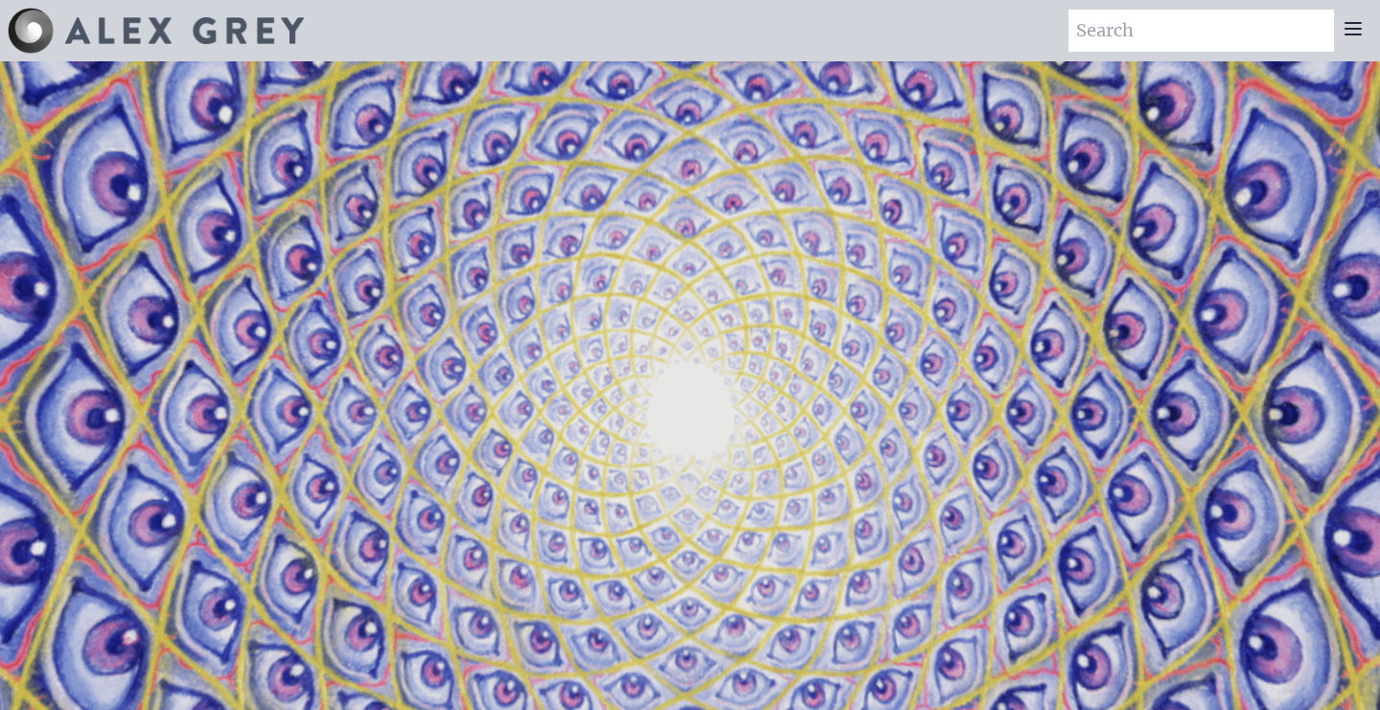
click at [1356, 29] on icon at bounding box center [1353, 29] width 15 height 12
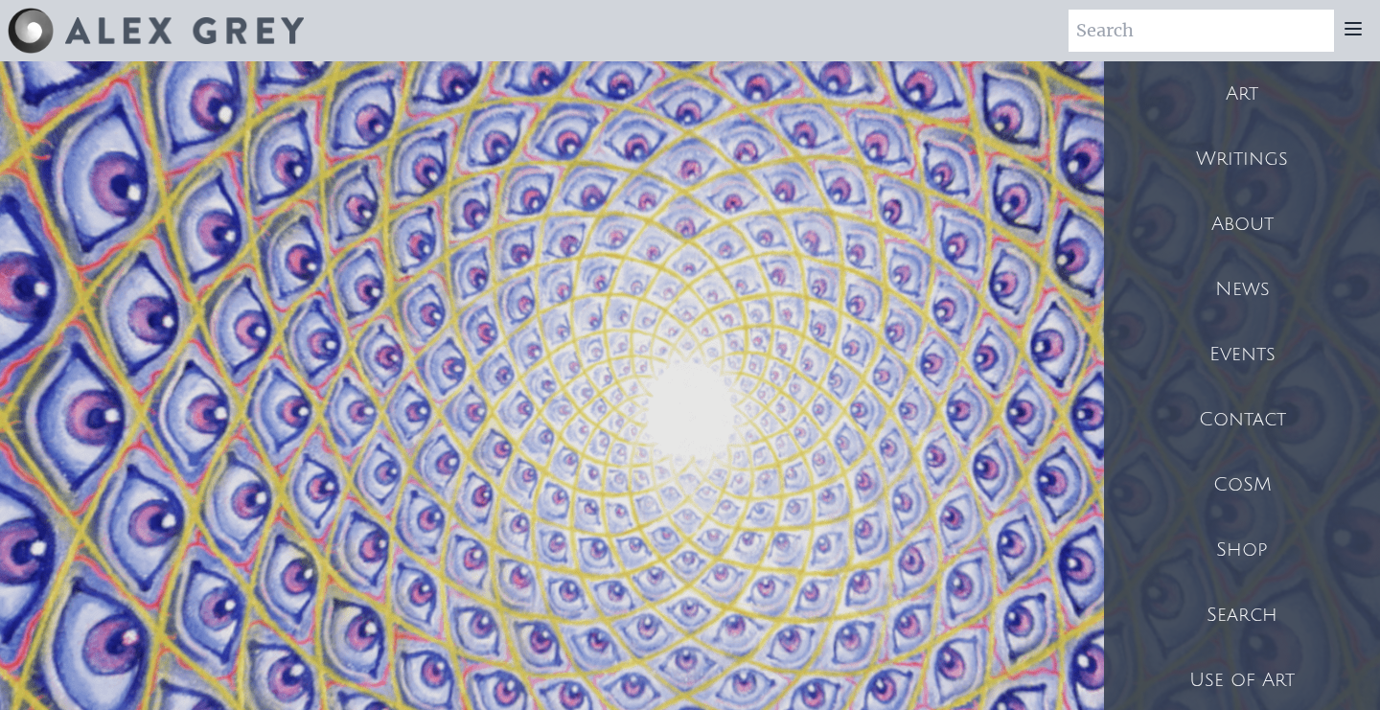
click at [1241, 168] on div "Writings" at bounding box center [1242, 159] width 276 height 65
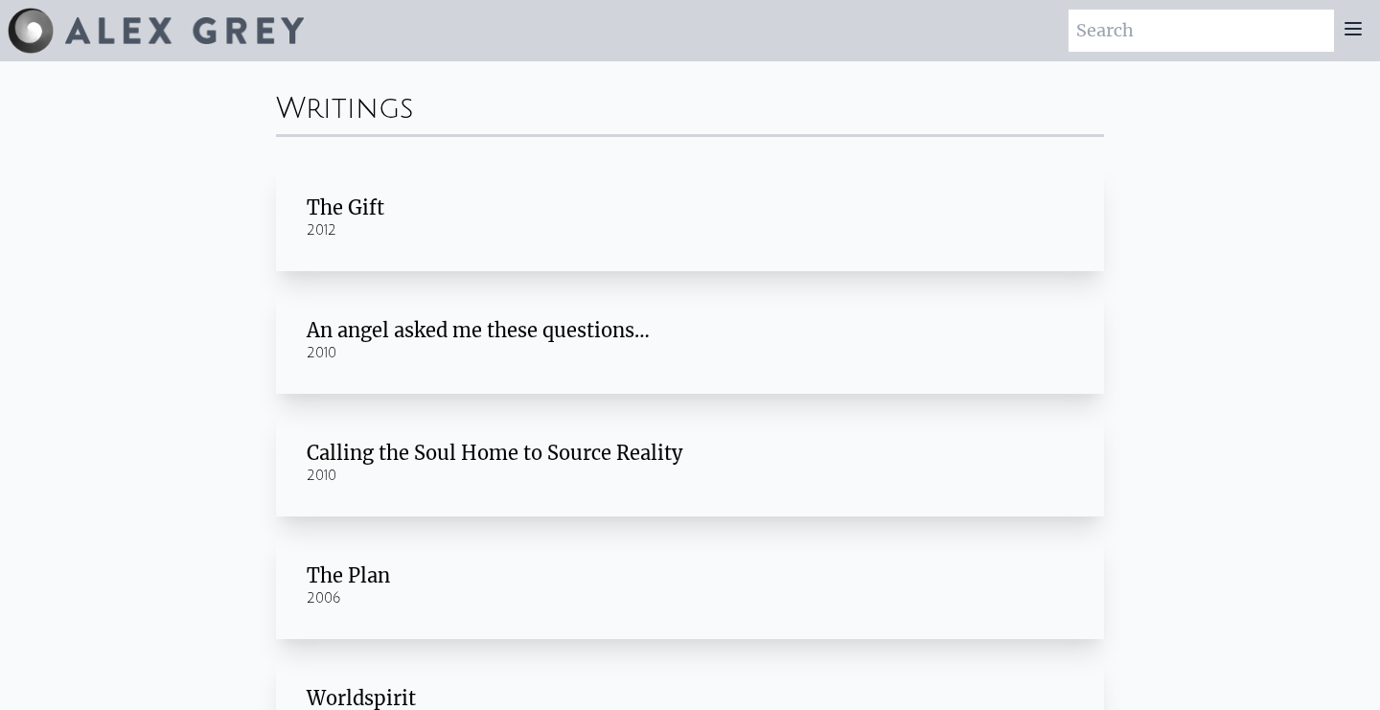
click at [1353, 37] on icon at bounding box center [1353, 28] width 23 height 23
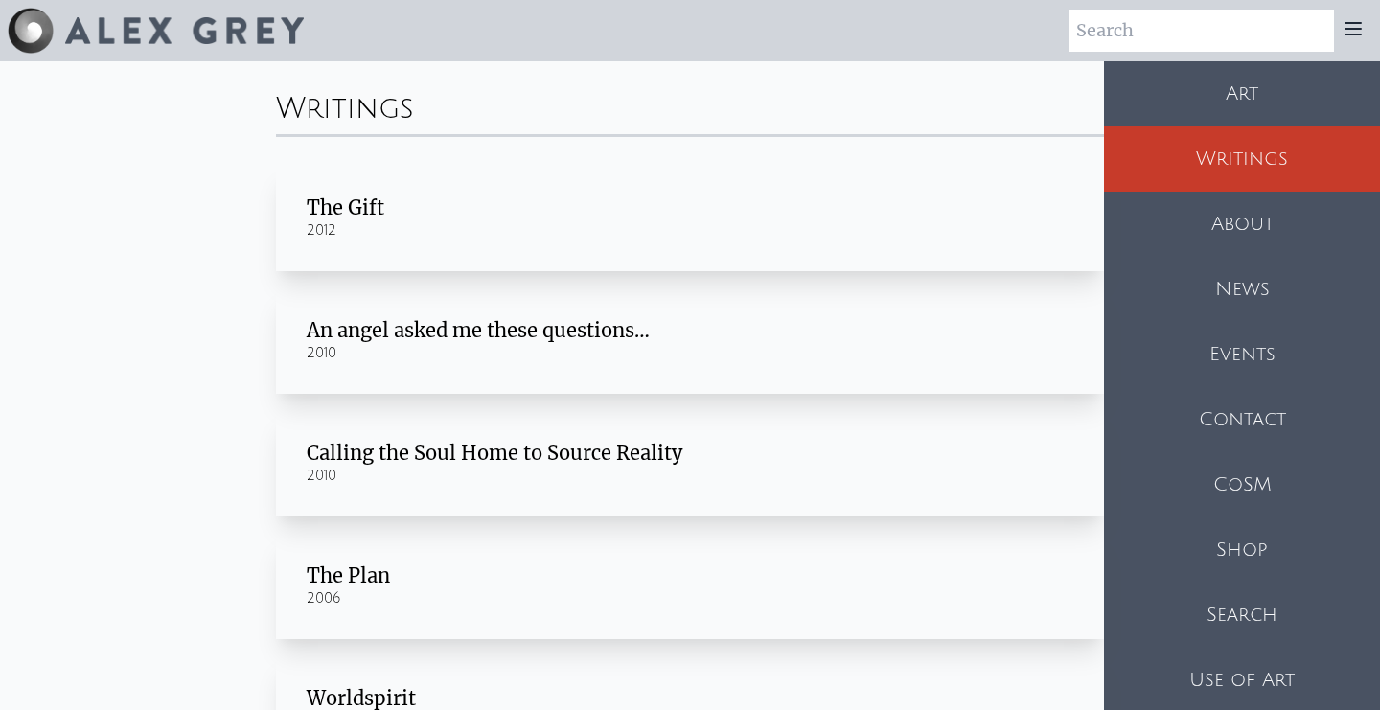
click at [1244, 100] on div "Art" at bounding box center [1242, 93] width 276 height 65
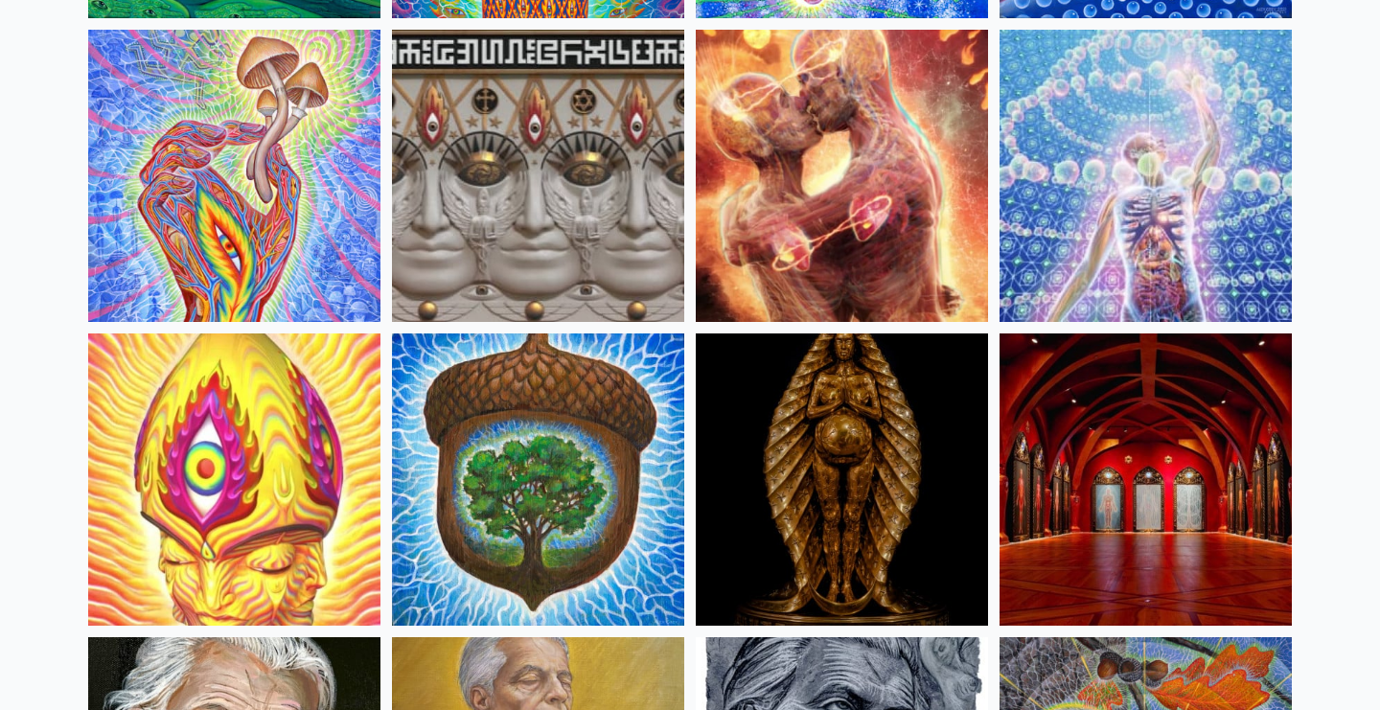
scroll to position [488, 0]
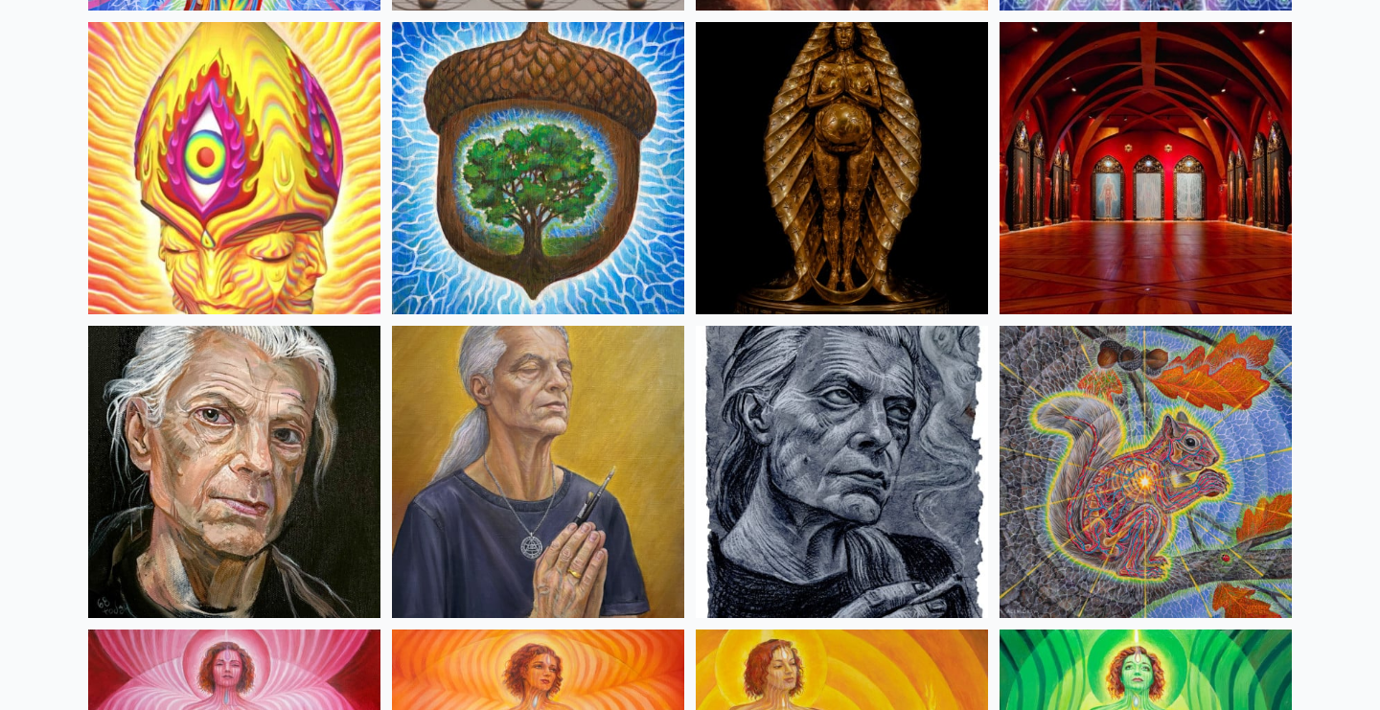
scroll to position [800, 0]
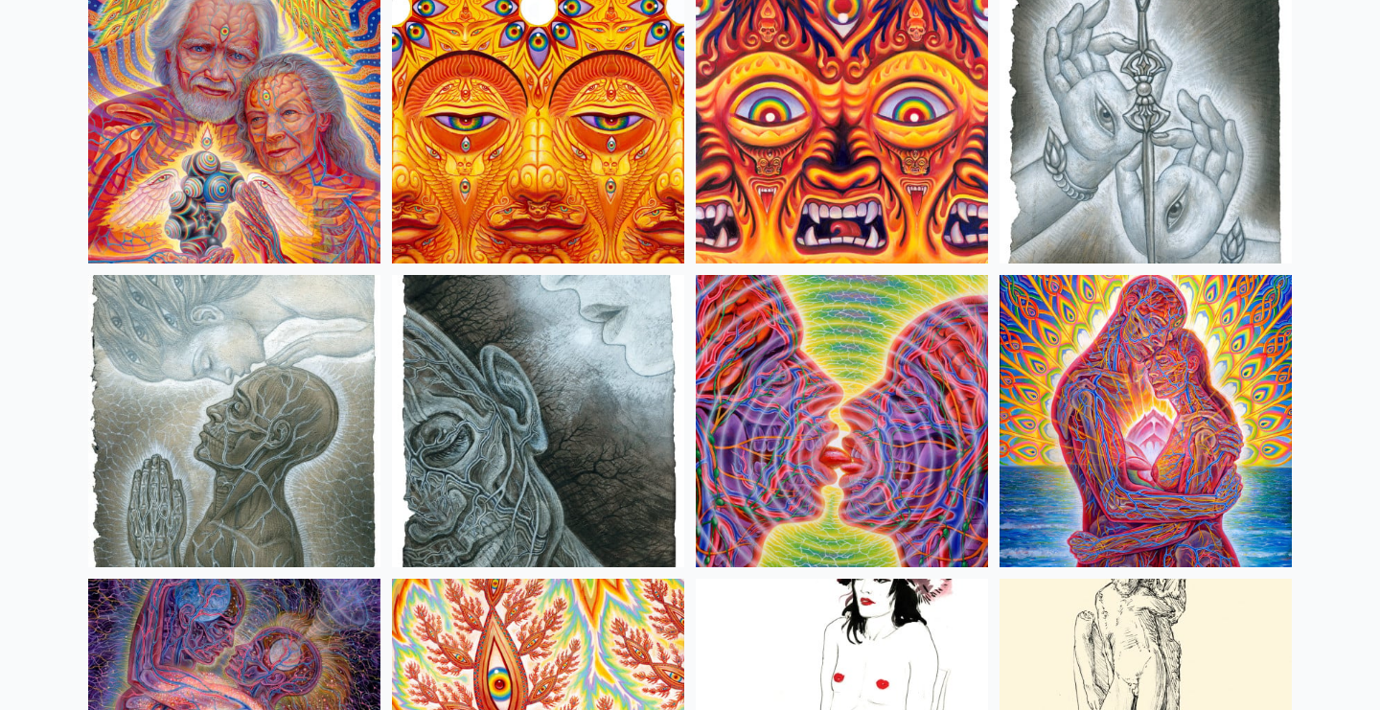
scroll to position [6019, 0]
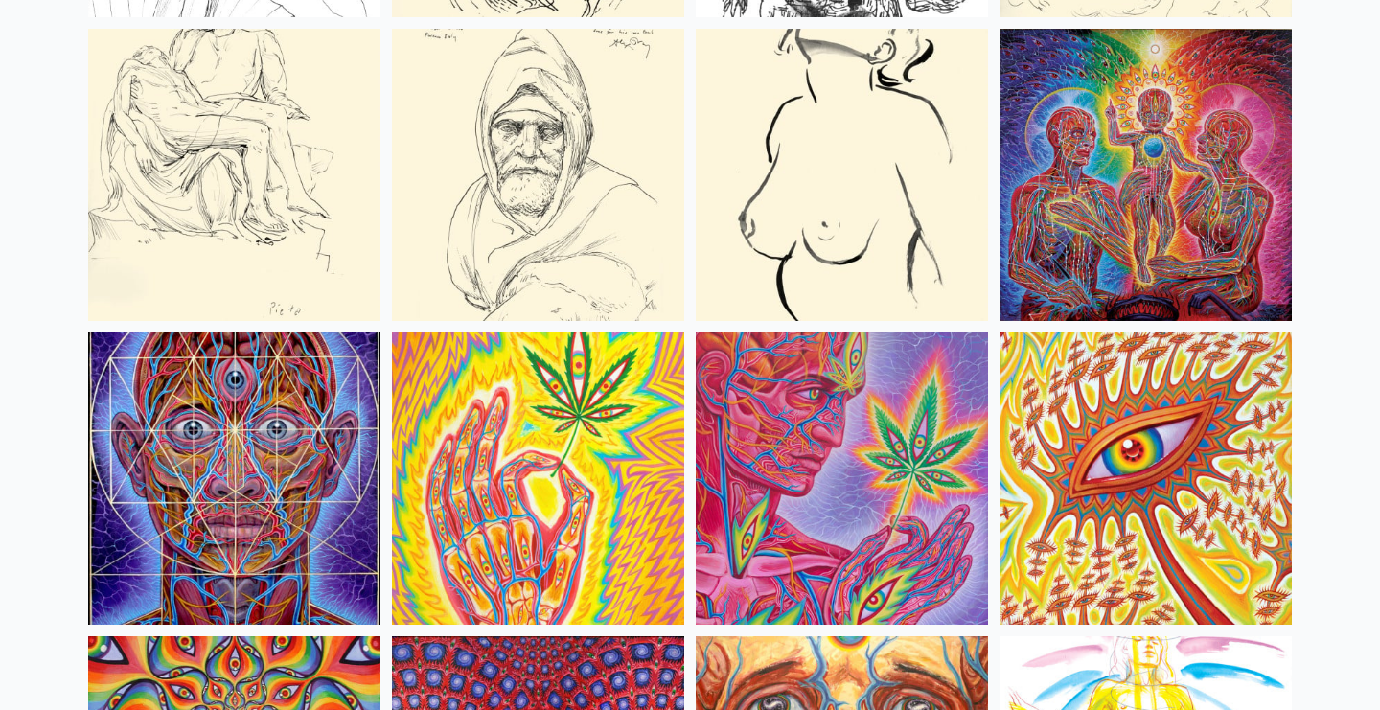
scroll to position [8086, 0]
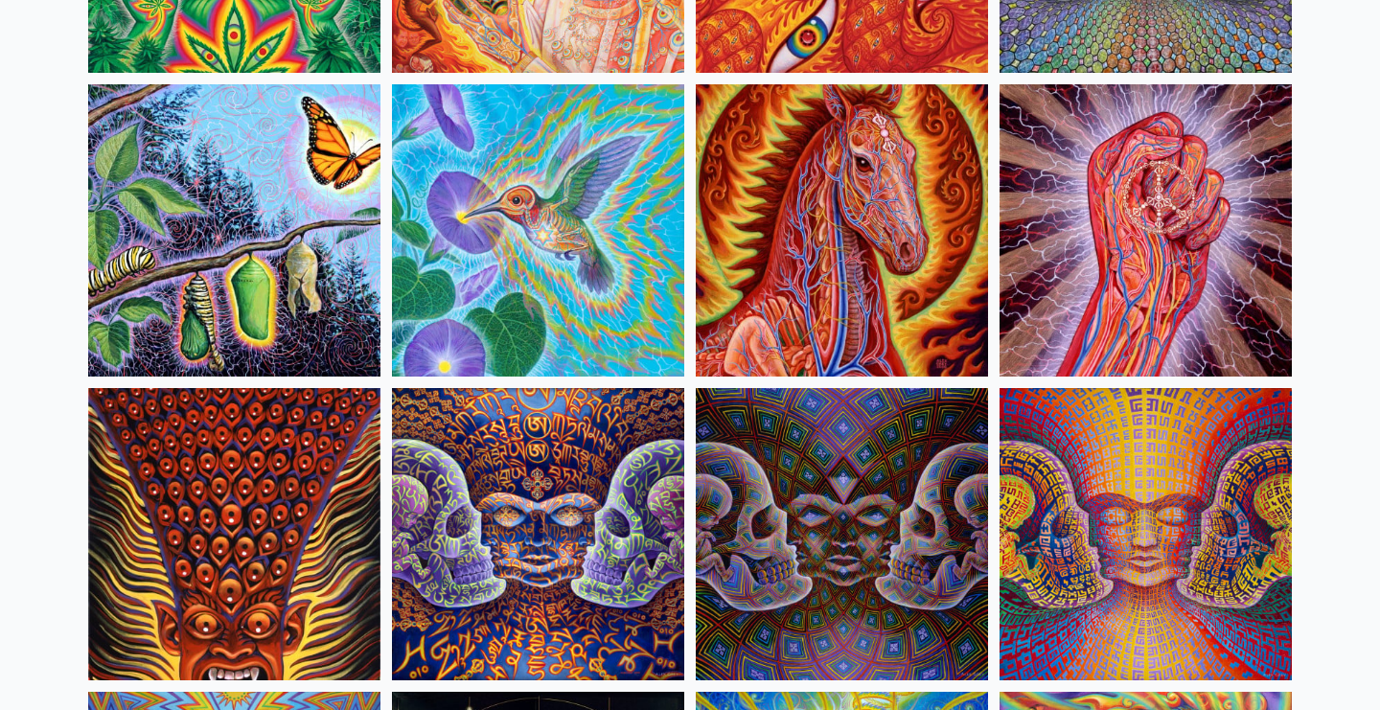
scroll to position [9554, 1]
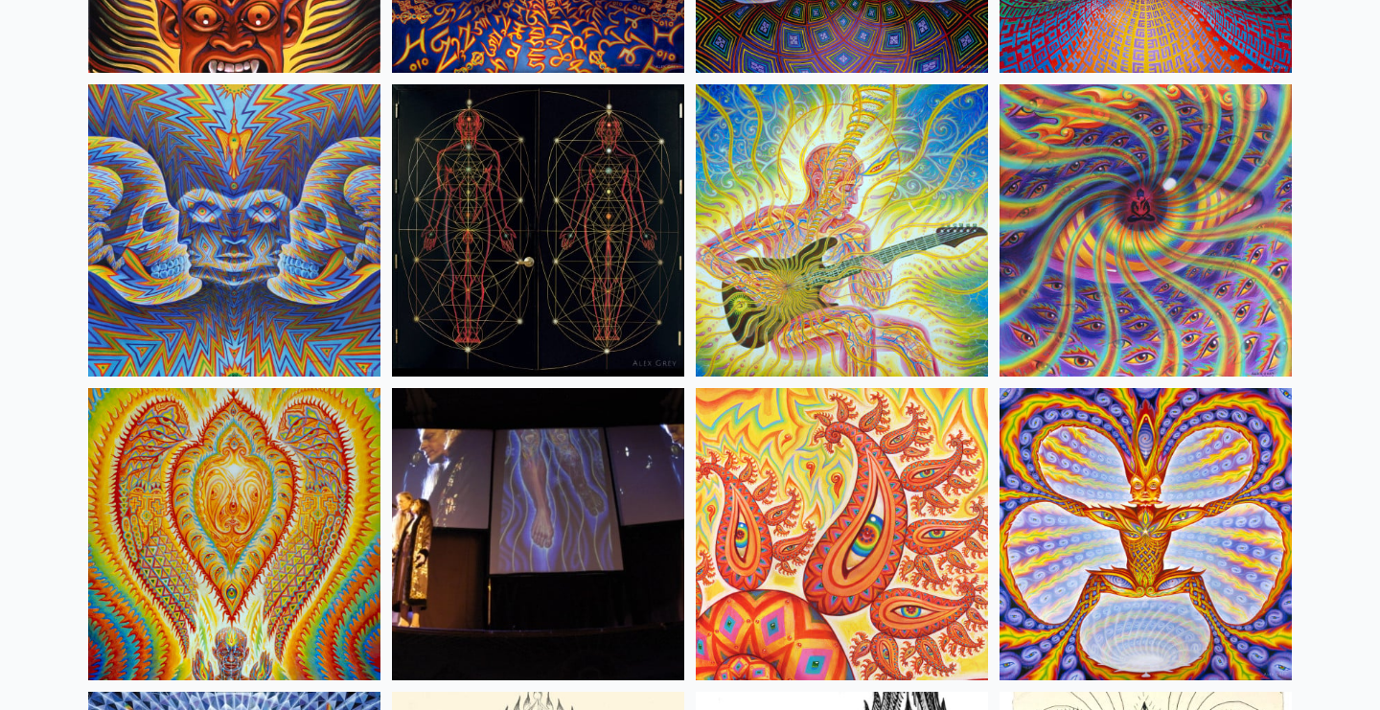
scroll to position [10164, 0]
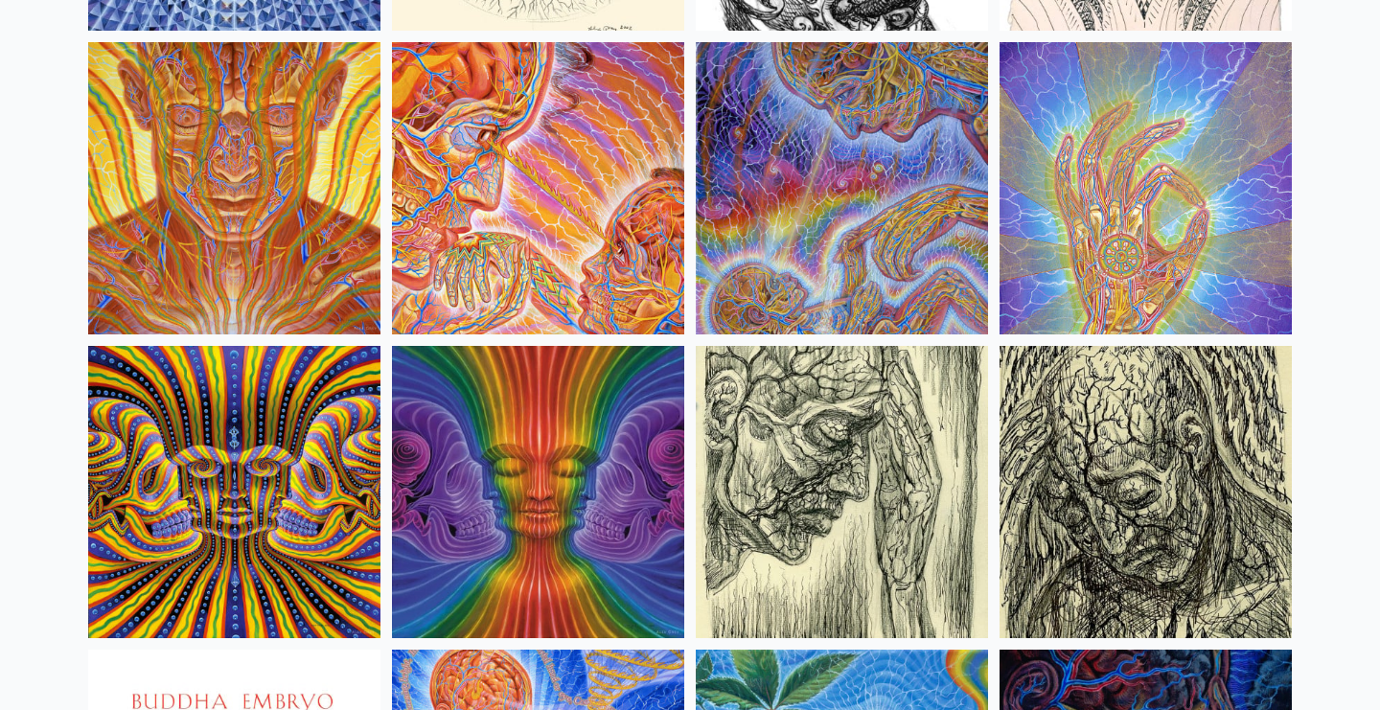
scroll to position [11132, 0]
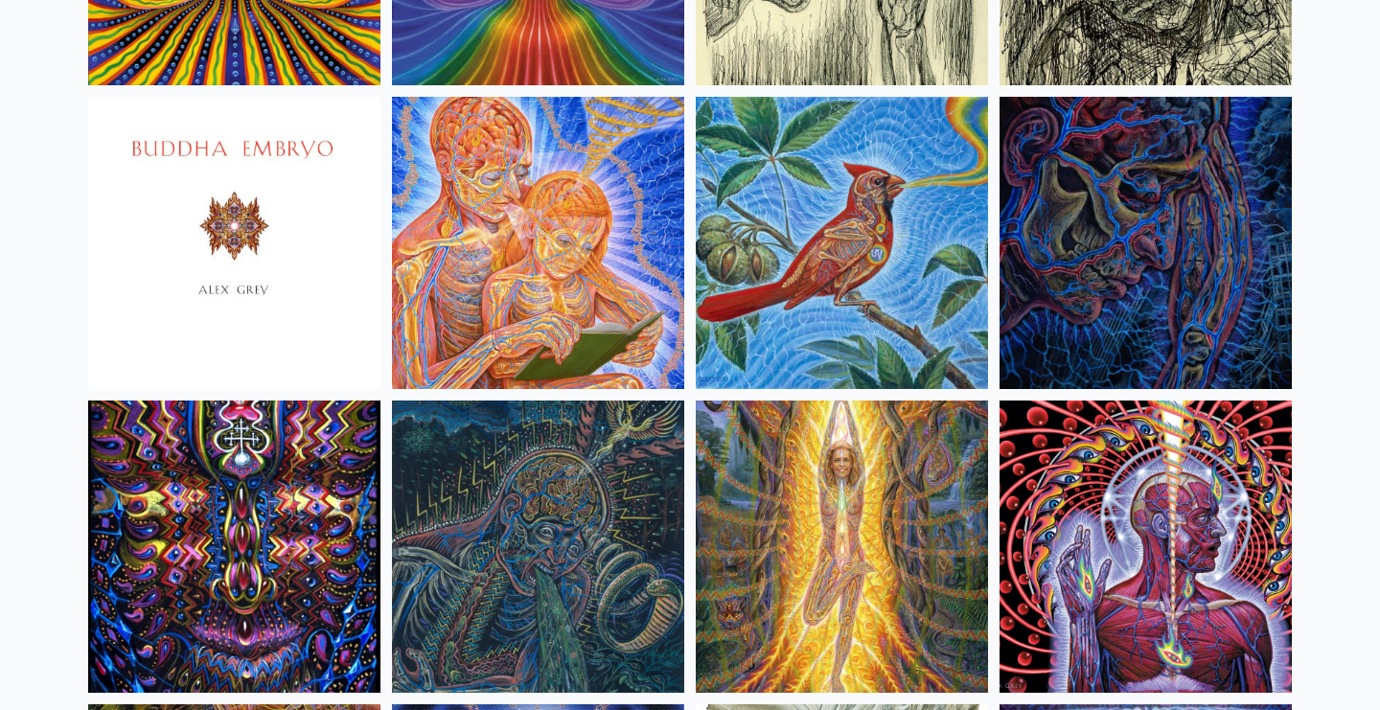
scroll to position [11634, 0]
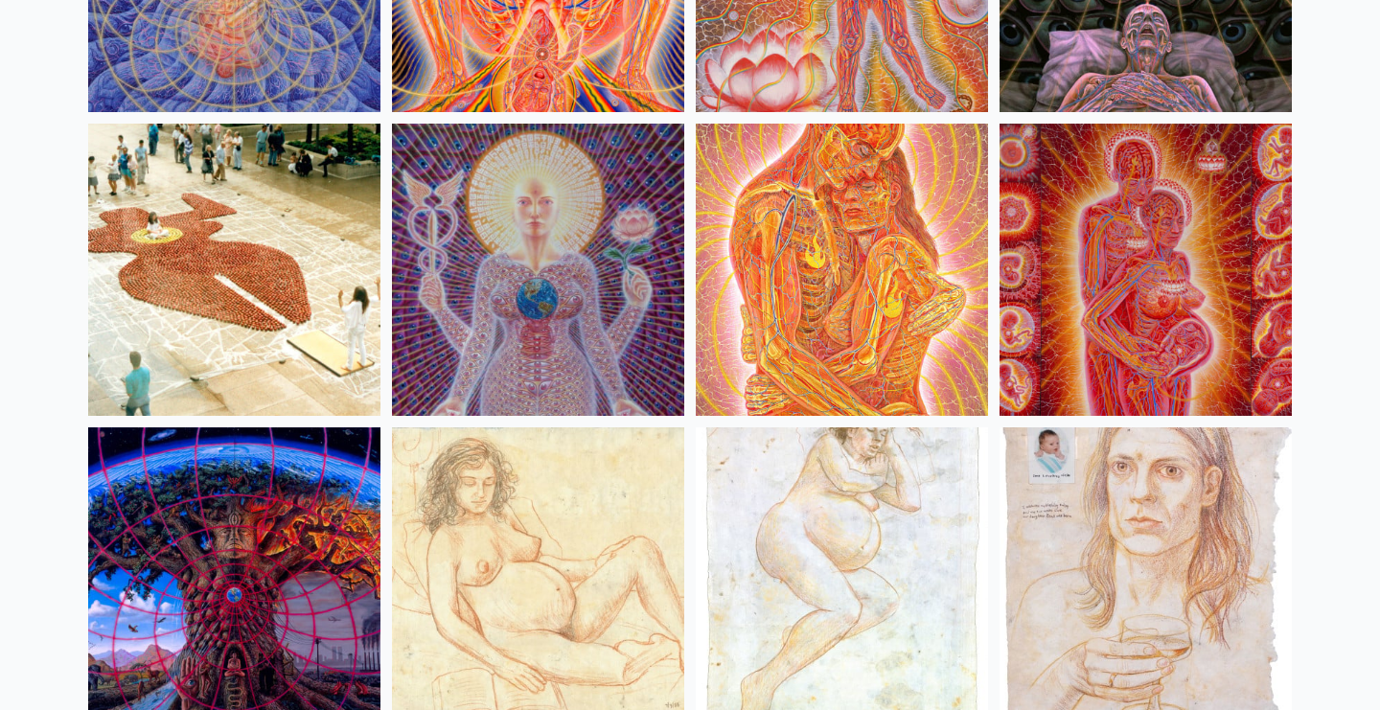
scroll to position [18387, 0]
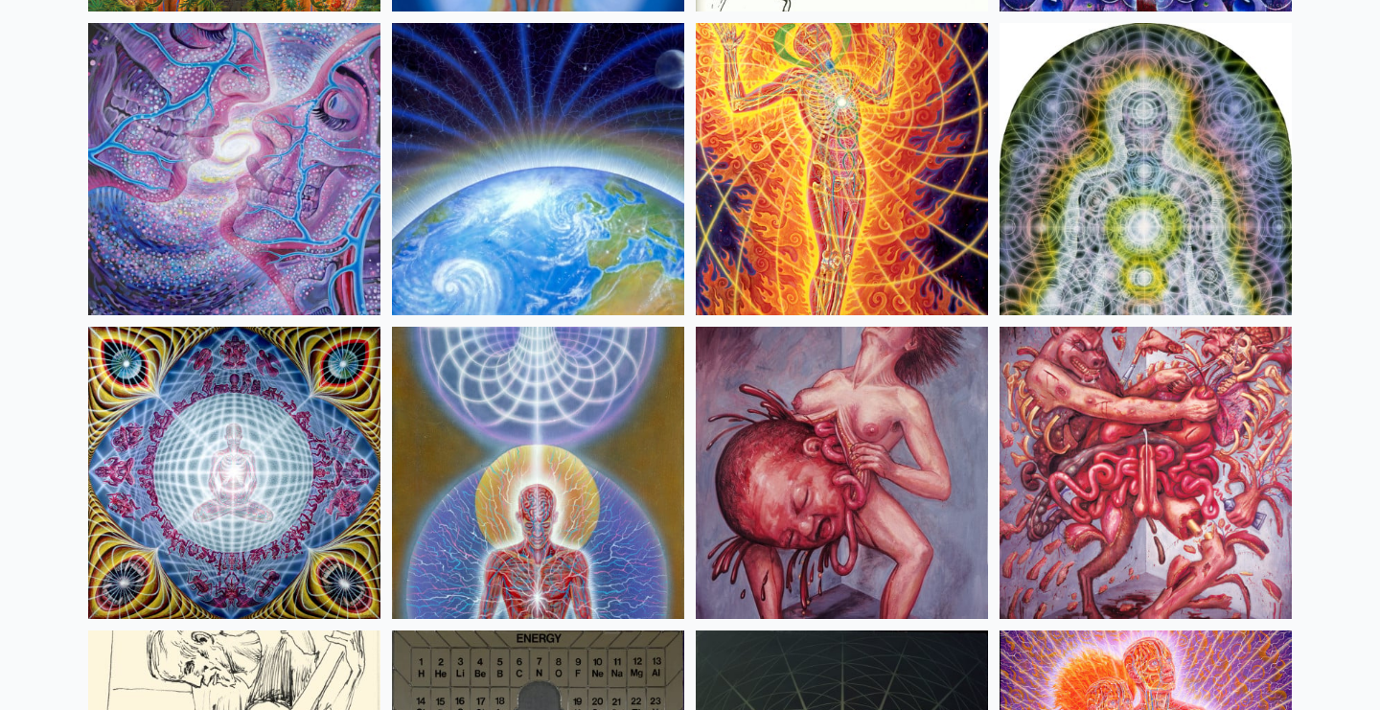
scroll to position [19337, 0]
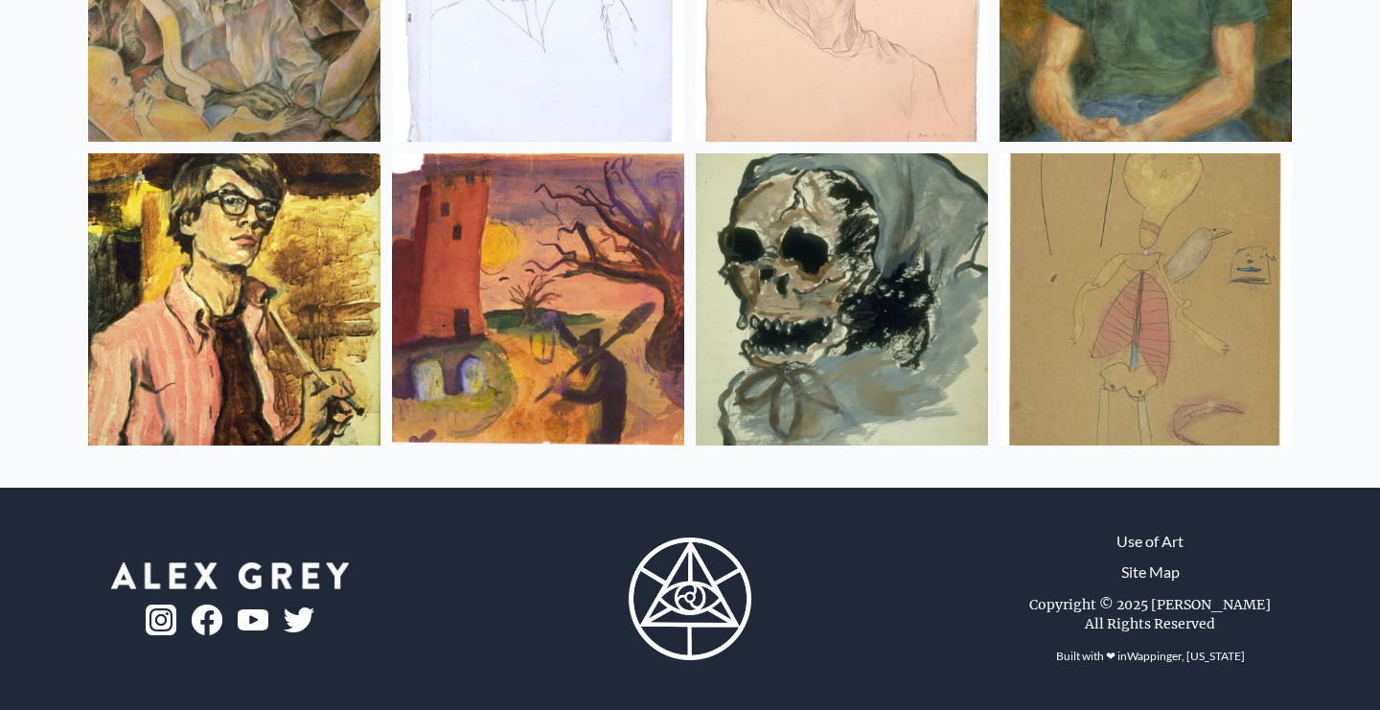
scroll to position [25588, 0]
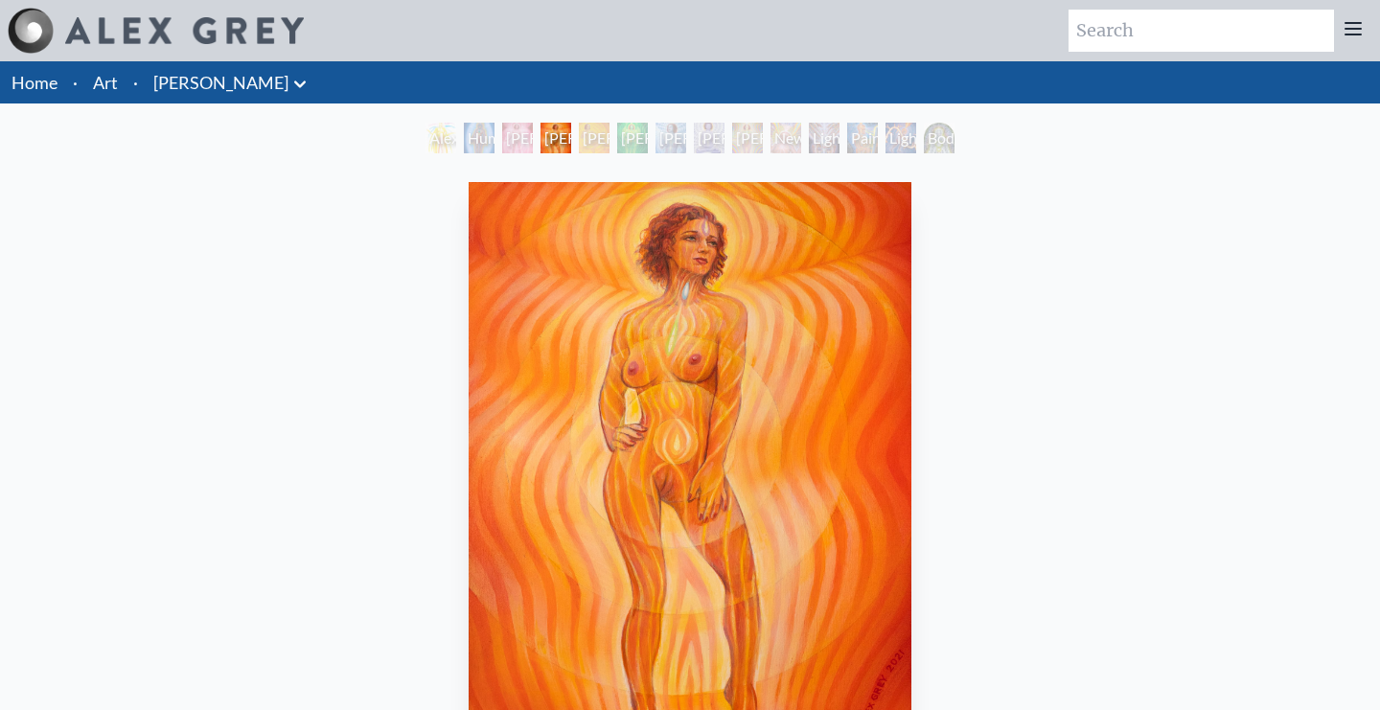
scroll to position [121, 0]
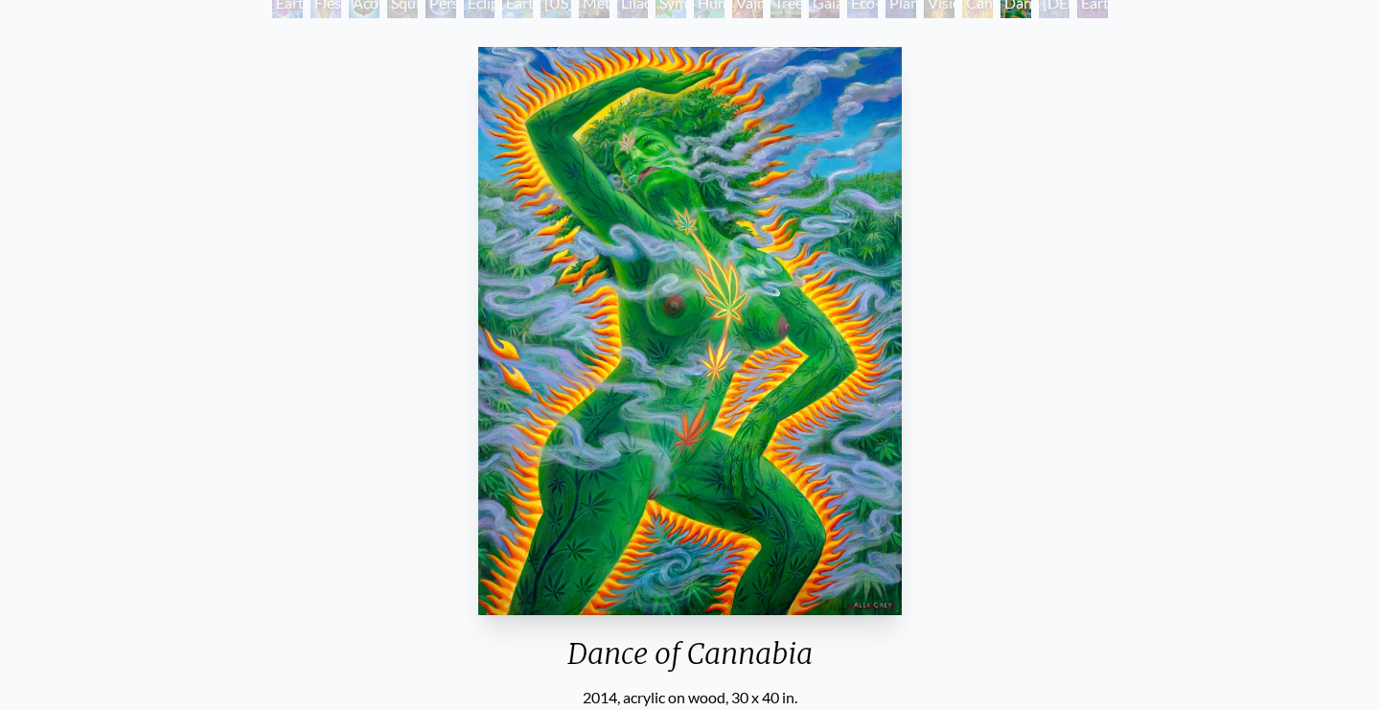
scroll to position [136, 0]
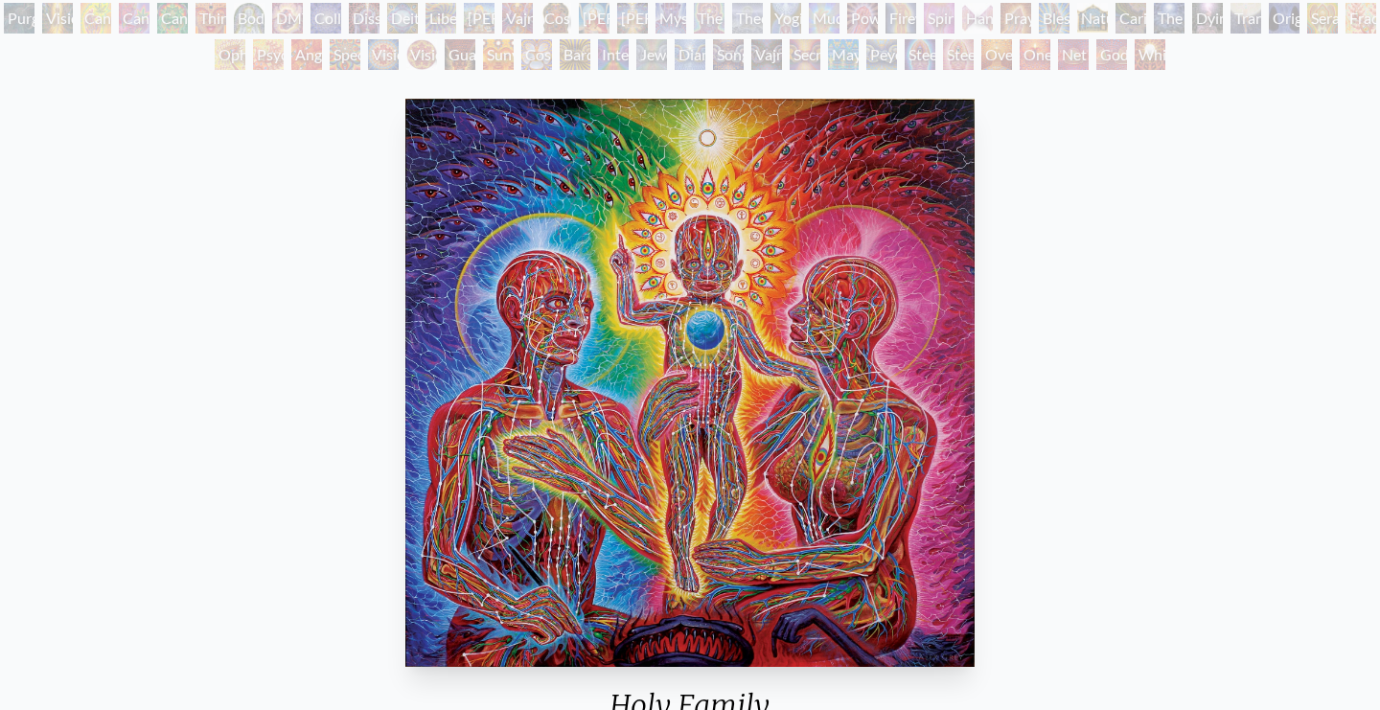
scroll to position [230, 0]
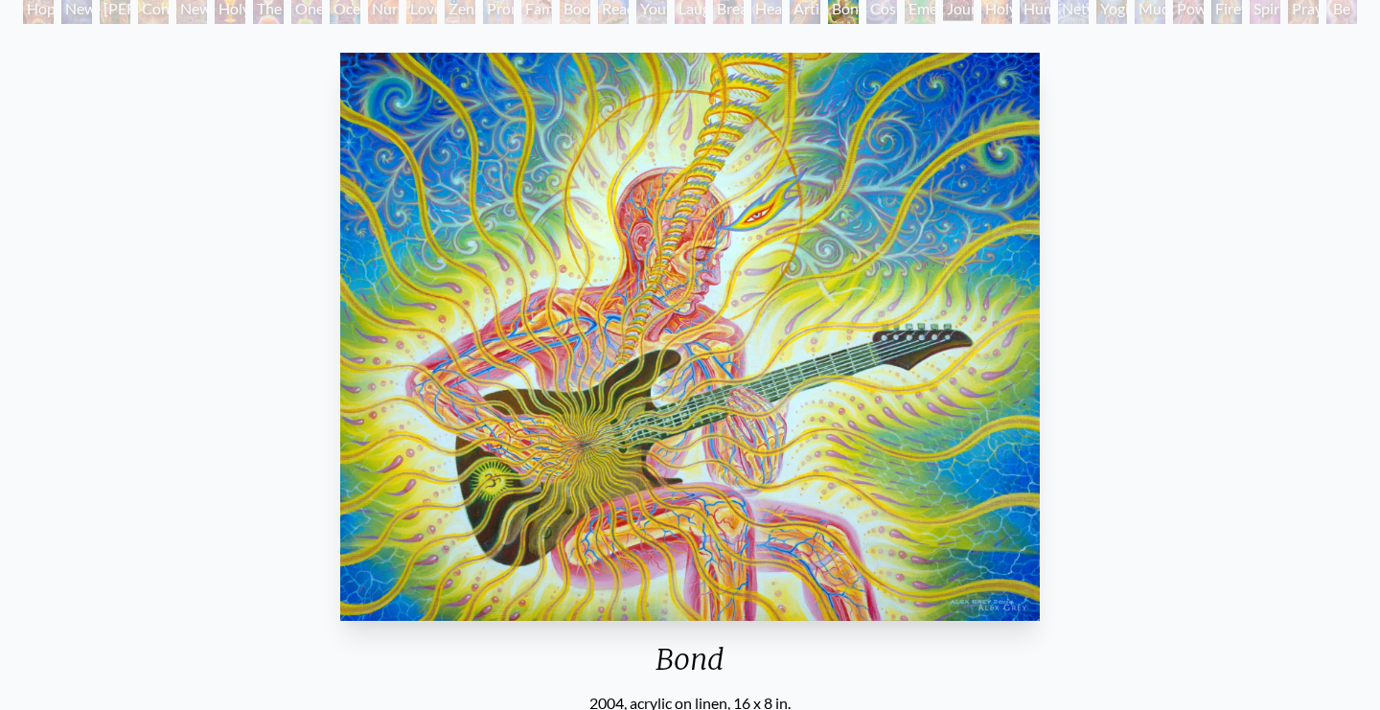
scroll to position [174, 0]
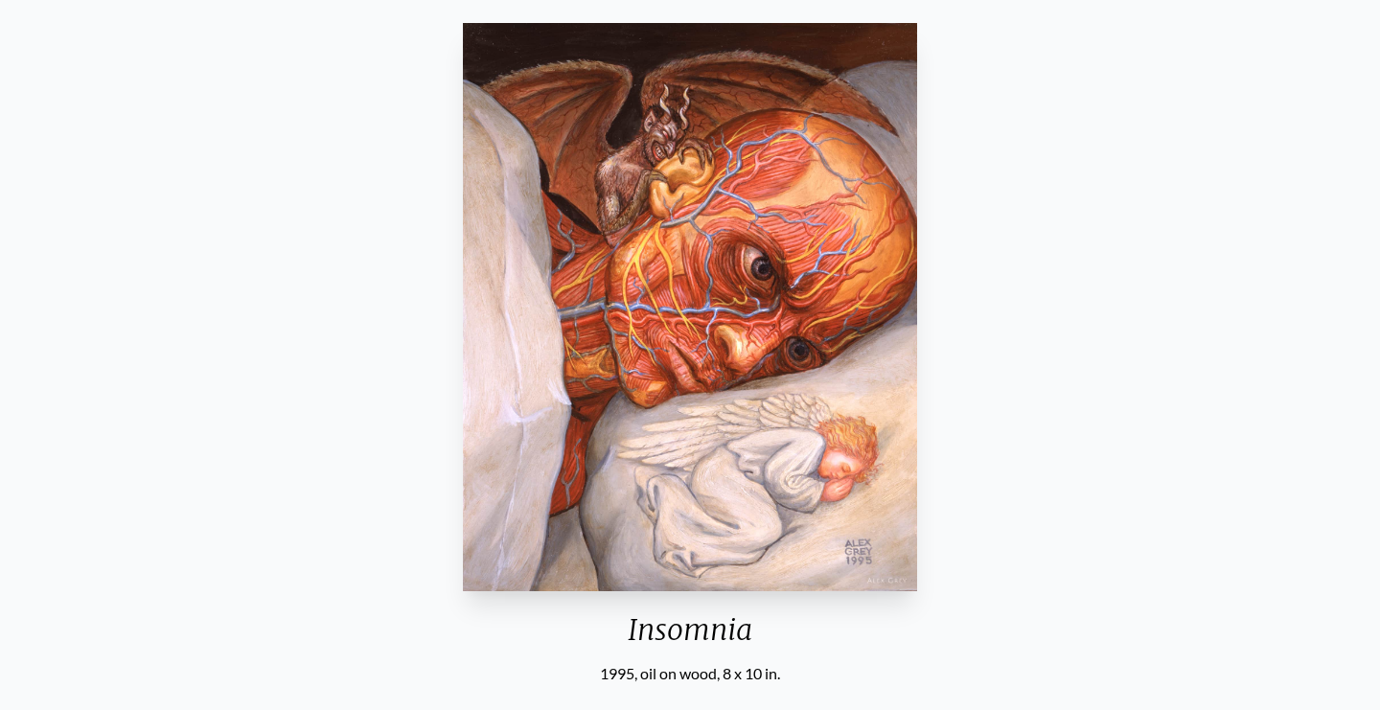
scroll to position [193, 0]
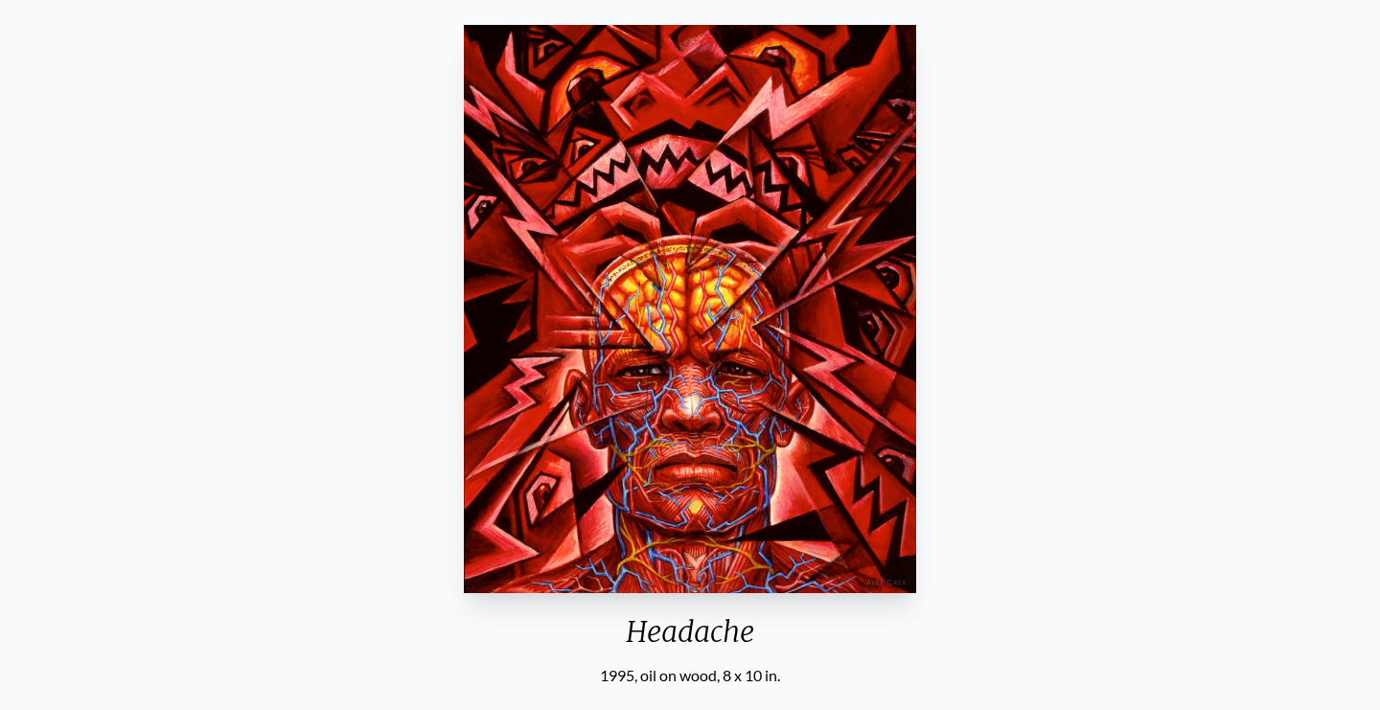
scroll to position [181, 0]
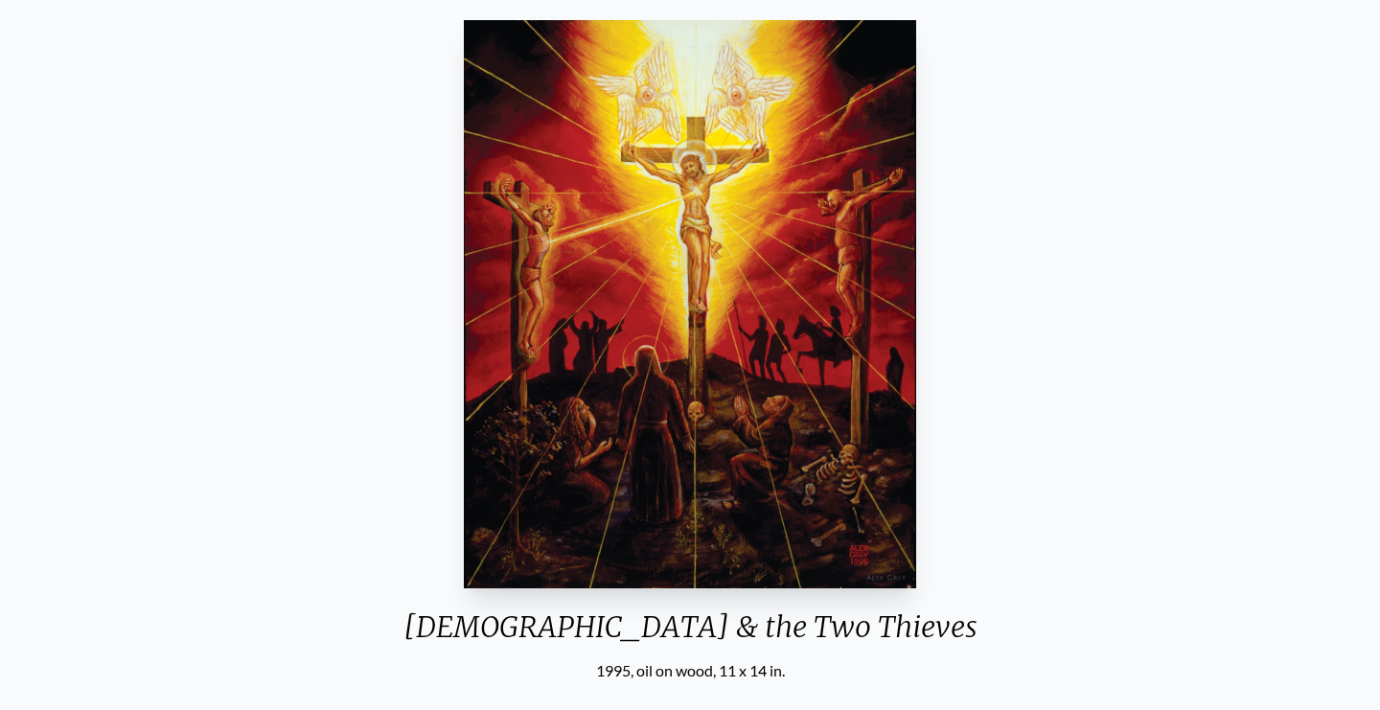
scroll to position [191, 0]
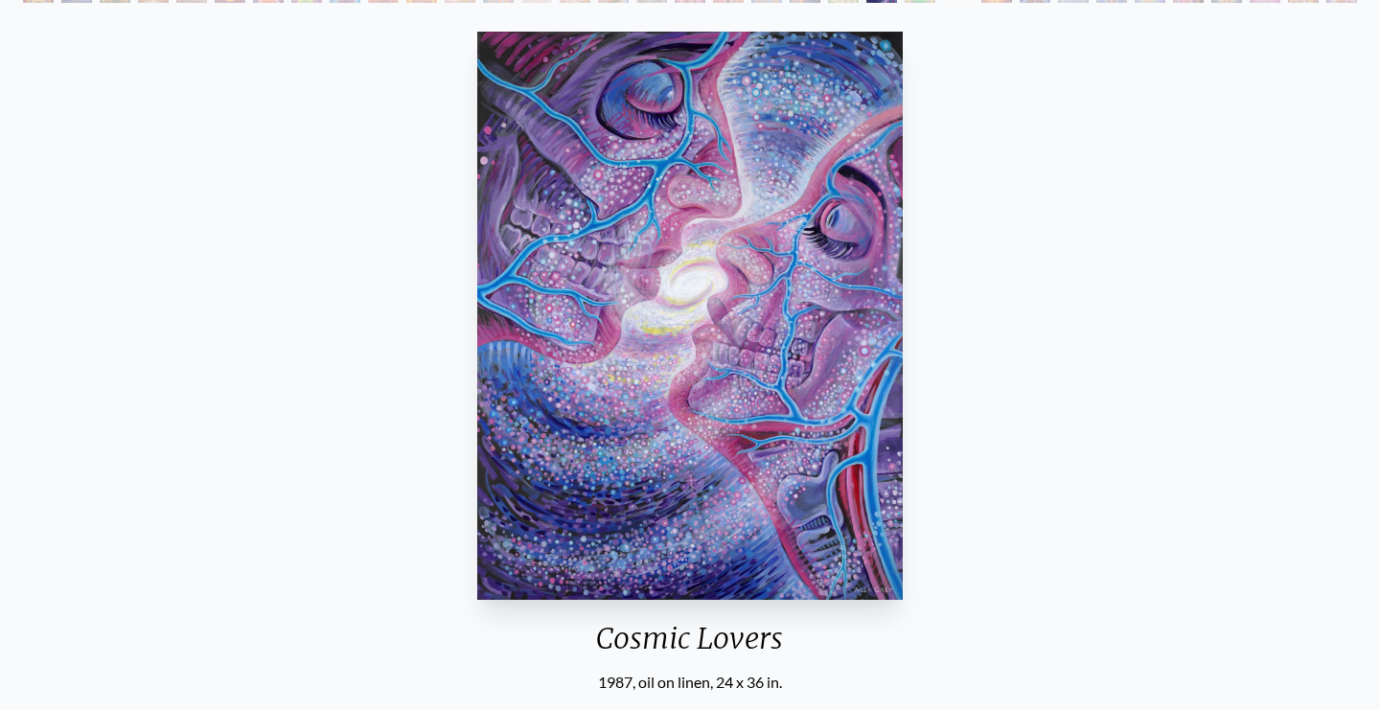
scroll to position [152, 0]
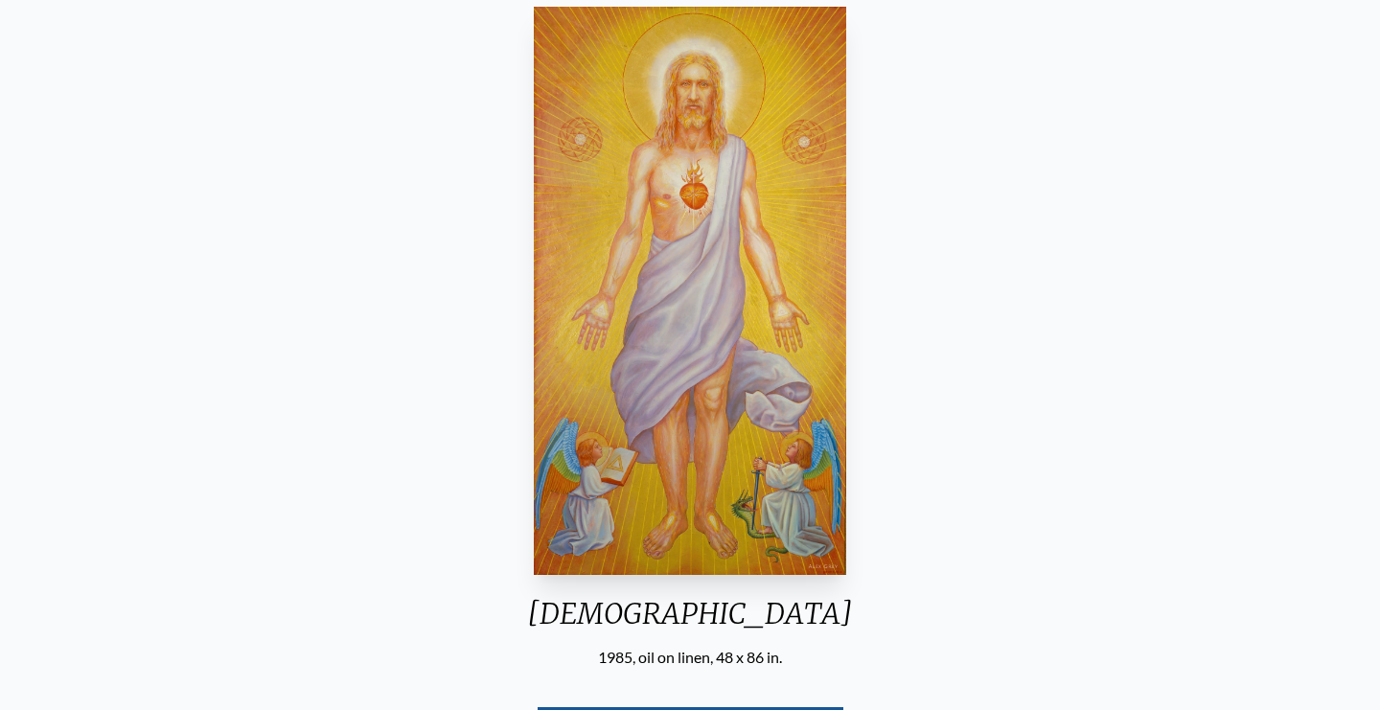
scroll to position [221, 0]
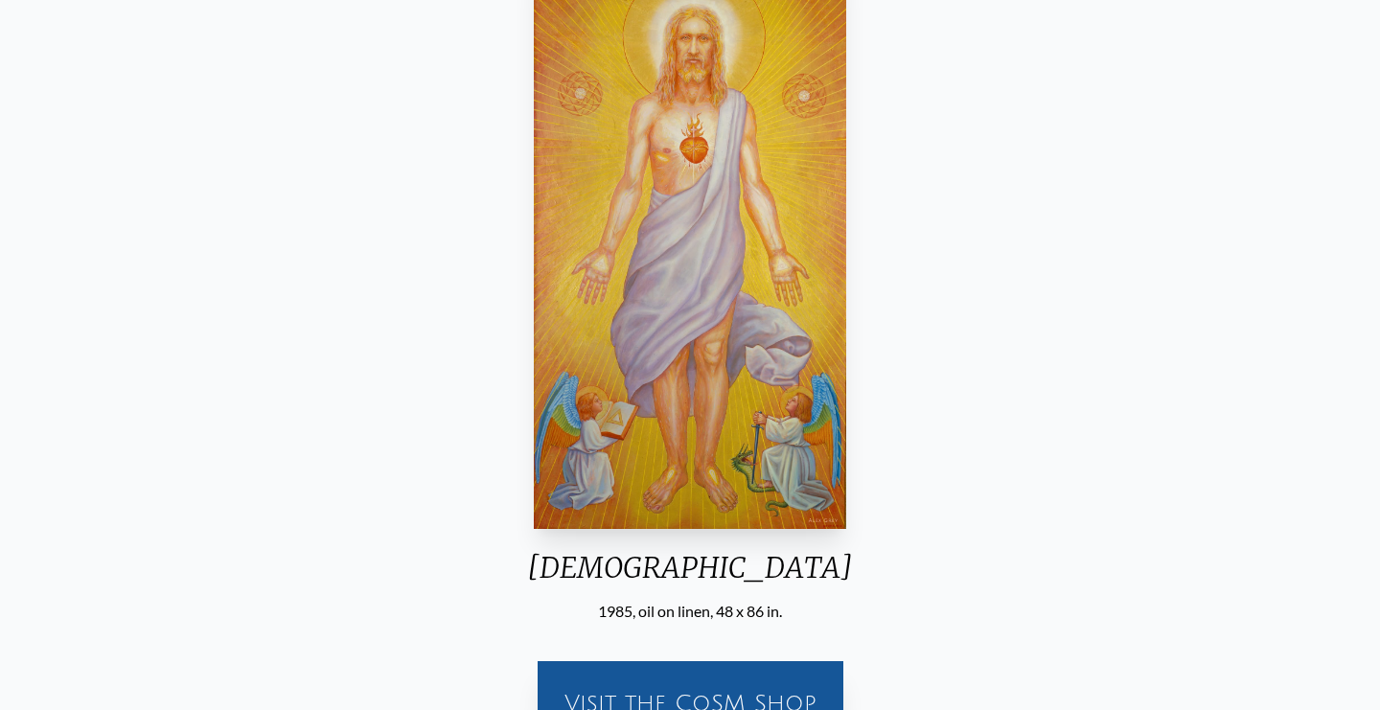
click at [836, 111] on img "20 / 23" at bounding box center [690, 245] width 313 height 568
